Goal: Transaction & Acquisition: Purchase product/service

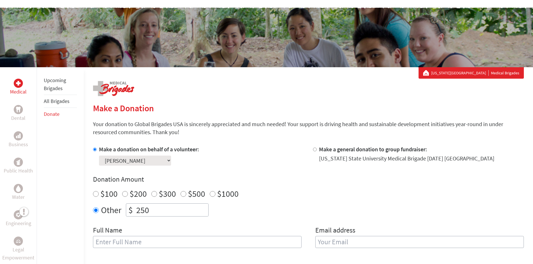
scroll to position [57, 0]
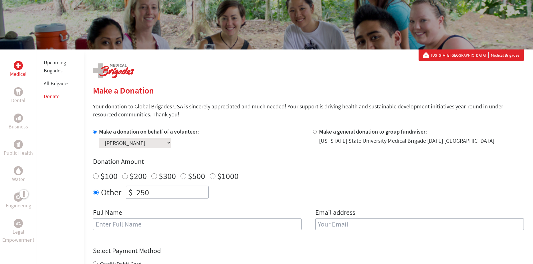
click at [265, 173] on div "$100 $200 $300 $500 $1000" at bounding box center [308, 176] width 431 height 10
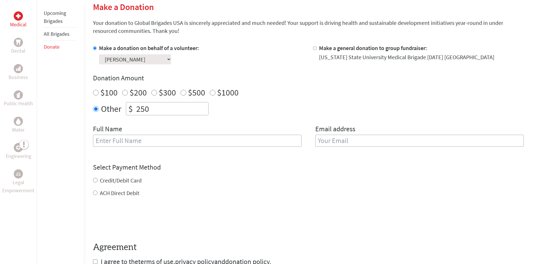
scroll to position [143, 0]
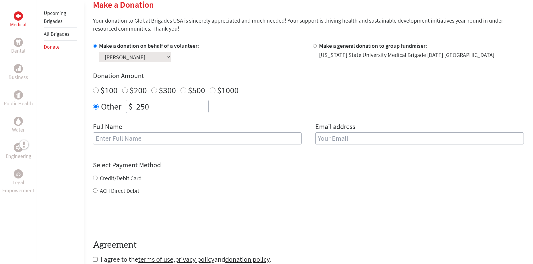
click at [173, 141] on input "text" at bounding box center [197, 138] width 208 height 12
type input "[PERSON_NAME]"
click at [354, 138] on input "email" at bounding box center [419, 138] width 208 height 12
type input "[EMAIL_ADDRESS][DOMAIN_NAME]"
click at [306, 172] on div "Select Payment Method NOTE: American Express is not accepted. Please proceed no…" at bounding box center [308, 177] width 431 height 34
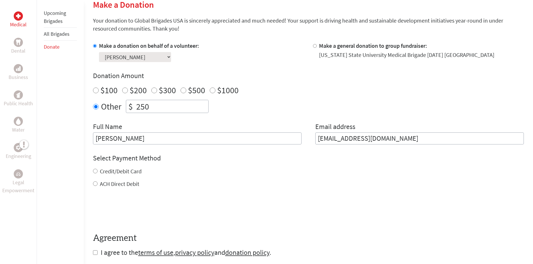
click at [128, 168] on label "Credit/Debit Card" at bounding box center [121, 171] width 42 height 7
click at [98, 169] on input "Credit/Debit Card" at bounding box center [95, 171] width 5 height 5
radio input "true"
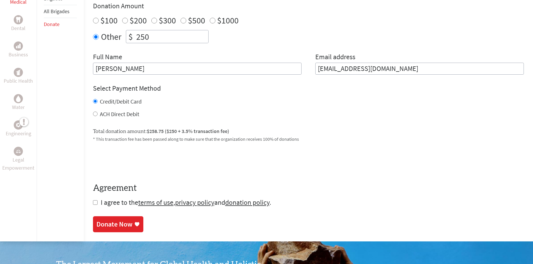
scroll to position [229, 0]
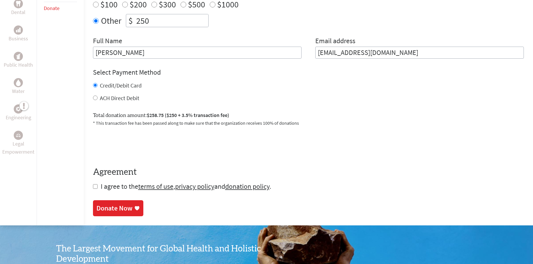
click at [95, 186] on input "checkbox" at bounding box center [95, 186] width 5 height 5
checkbox input "true"
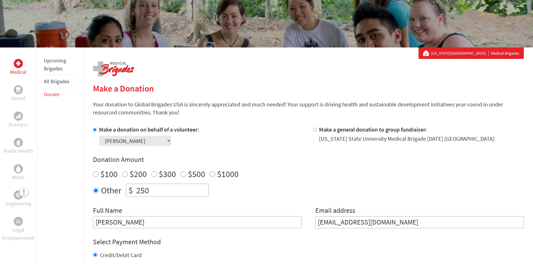
scroll to position [57, 0]
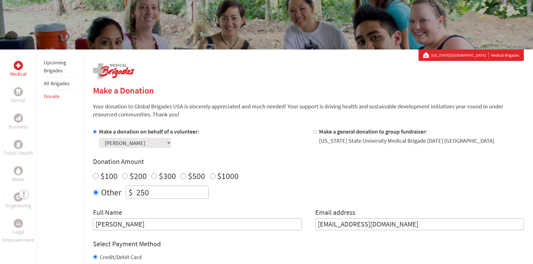
click at [171, 143] on select "Select a volunteer... [PERSON_NAME] [PERSON_NAME] [PERSON_NAME] [PERSON_NAME] […" at bounding box center [135, 143] width 72 height 10
click at [171, 142] on select "Select a volunteer... [PERSON_NAME] [PERSON_NAME] [PERSON_NAME] [PERSON_NAME] […" at bounding box center [135, 143] width 72 height 10
click at [231, 137] on div "Make a donation on behalf of a volunteer: Select a volunteer... [PERSON_NAME] […" at bounding box center [198, 138] width 211 height 20
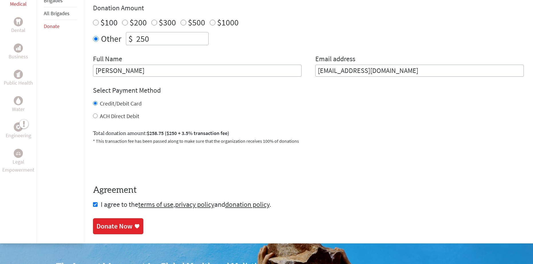
scroll to position [257, 0]
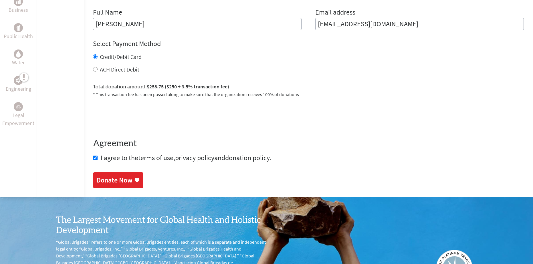
click at [127, 178] on div "Donate Now" at bounding box center [114, 180] width 36 height 9
